Goal: Information Seeking & Learning: Learn about a topic

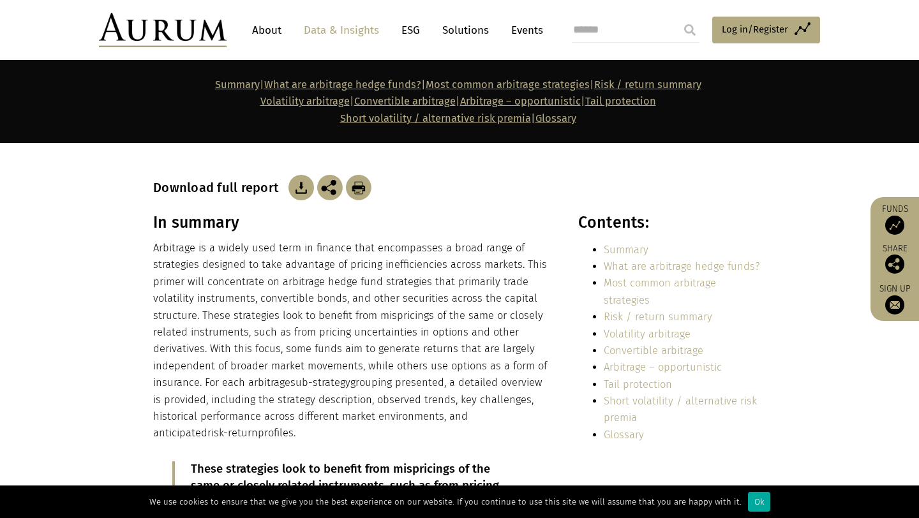
scroll to position [201, 0]
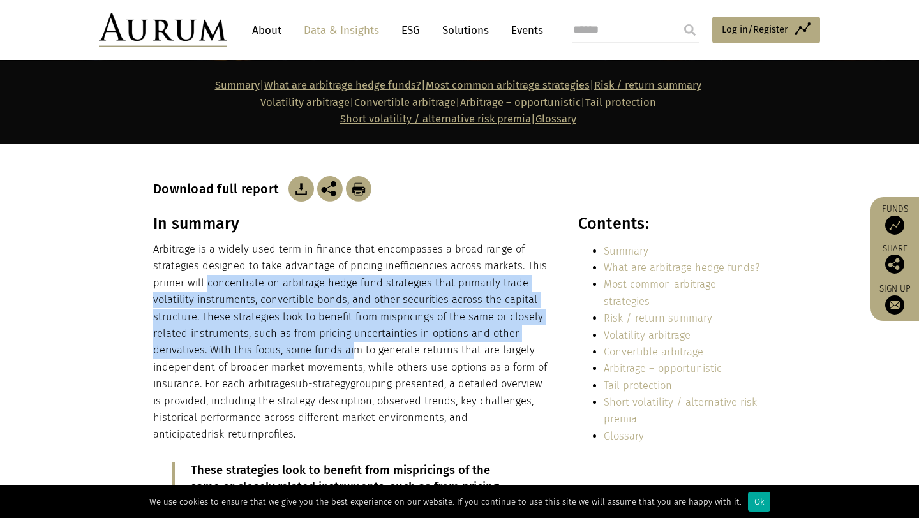
drag, startPoint x: 206, startPoint y: 276, endPoint x: 353, endPoint y: 360, distance: 169.2
click at [353, 360] on p "Arbitrage is a widely used term in finance that encompasses a broad range of st…" at bounding box center [351, 342] width 397 height 202
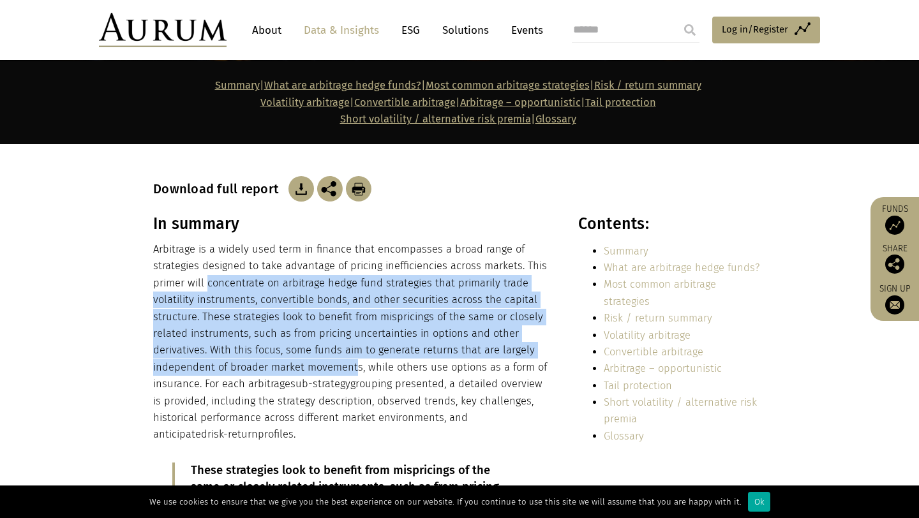
click at [353, 360] on p "Arbitrage is a widely used term in finance that encompasses a broad range of st…" at bounding box center [351, 342] width 397 height 202
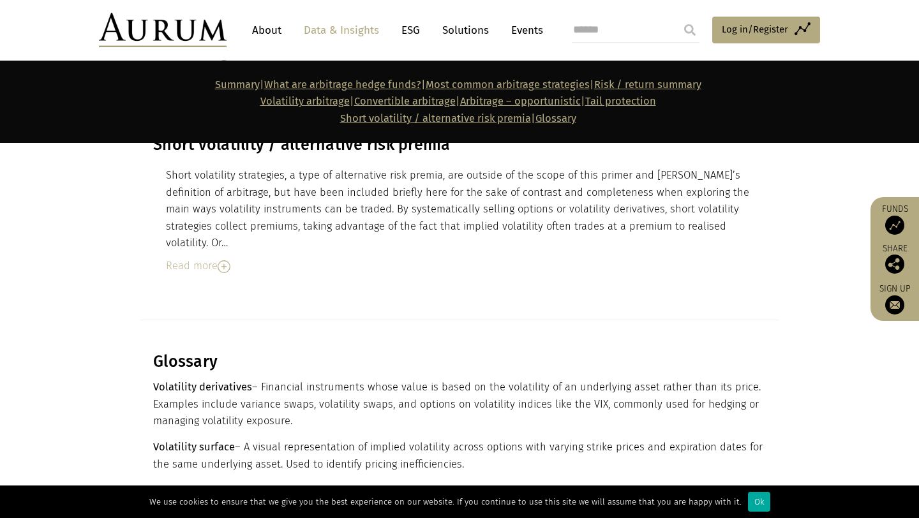
scroll to position [7296, 0]
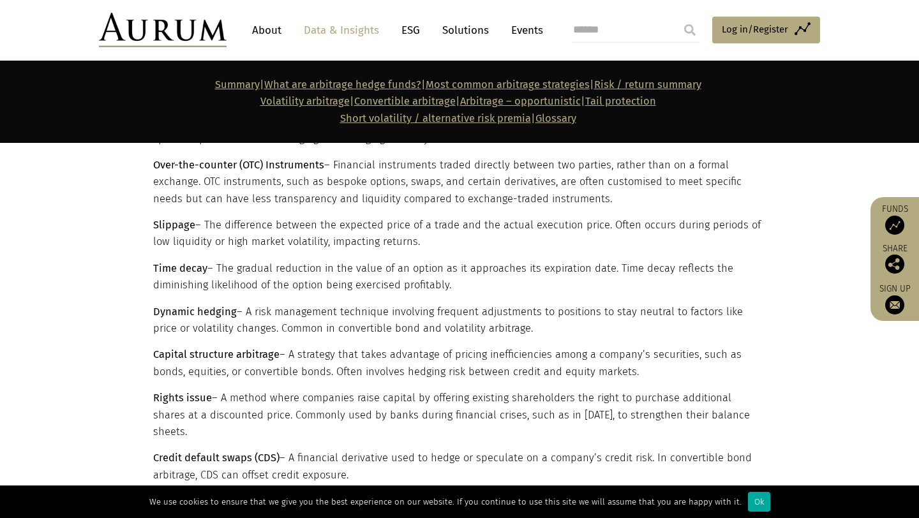
click at [170, 30] on img at bounding box center [163, 30] width 128 height 34
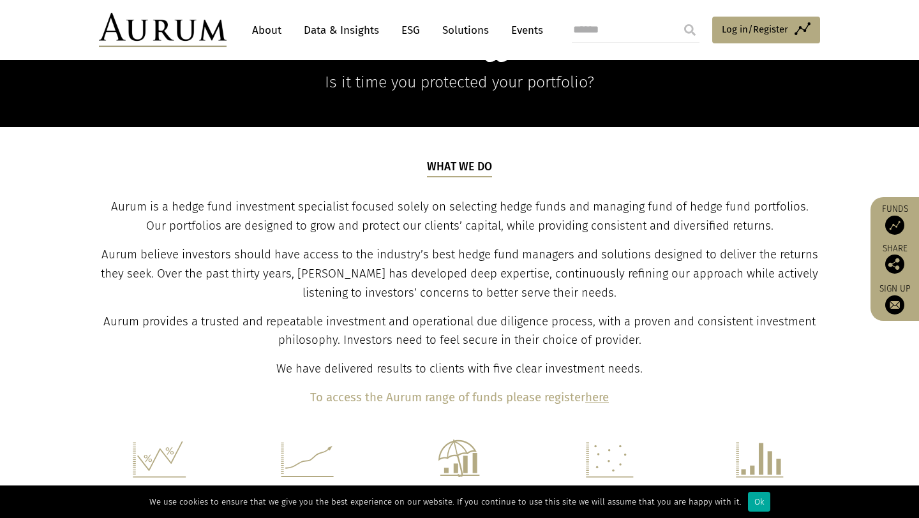
scroll to position [391, 0]
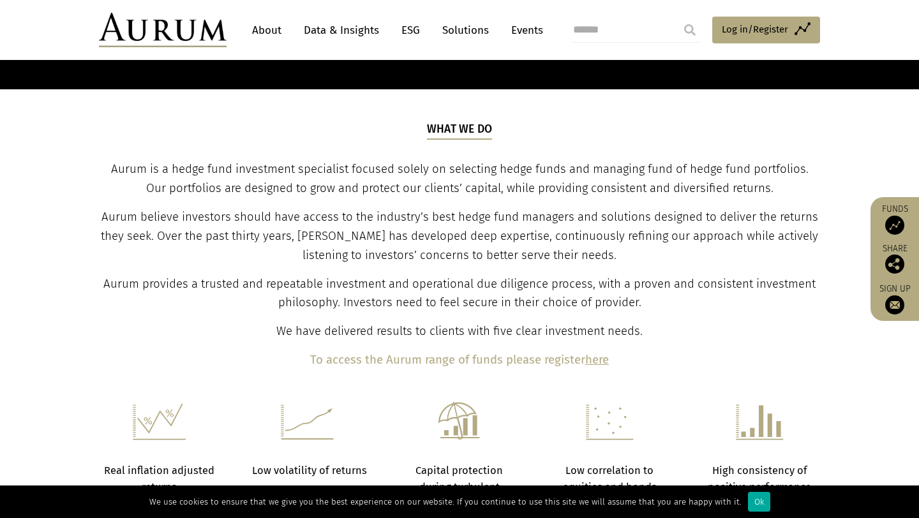
drag, startPoint x: 183, startPoint y: 167, endPoint x: 440, endPoint y: 225, distance: 263.4
click at [440, 225] on div "What we do Aurum is a hedge fund investment specialist focused solely on select…" at bounding box center [460, 245] width 718 height 249
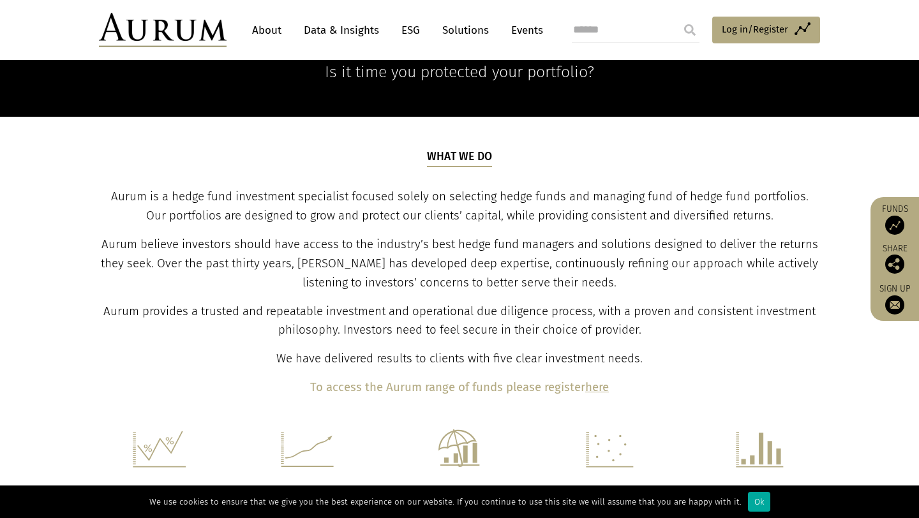
scroll to position [0, 0]
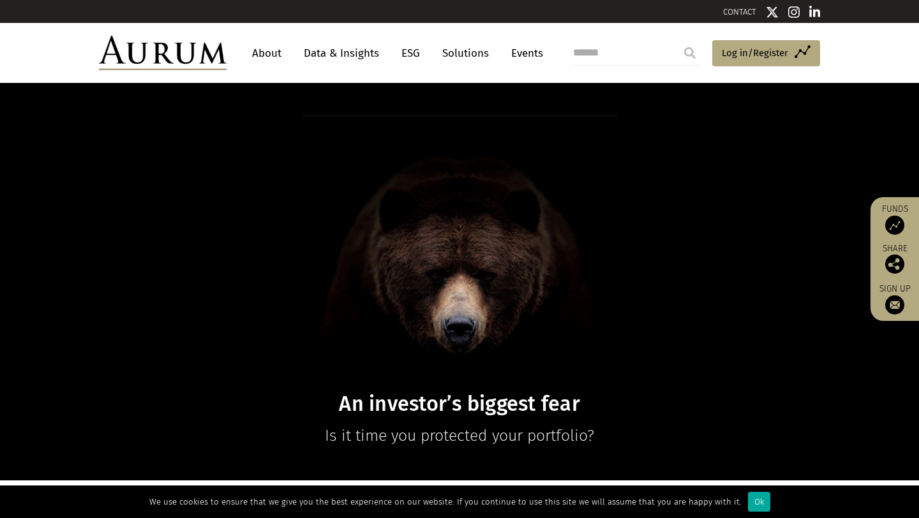
click at [346, 52] on link "Data & Insights" at bounding box center [341, 53] width 88 height 24
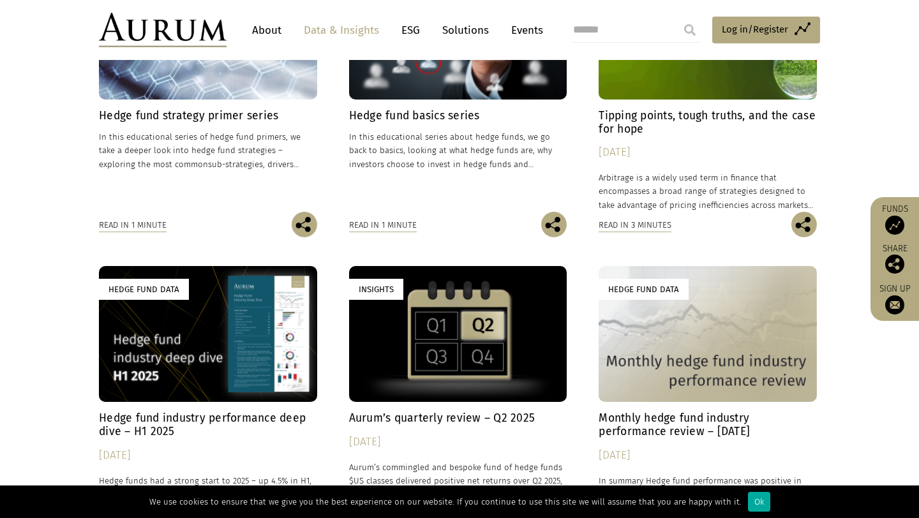
scroll to position [822, 0]
